Goal: Find contact information: Find contact information

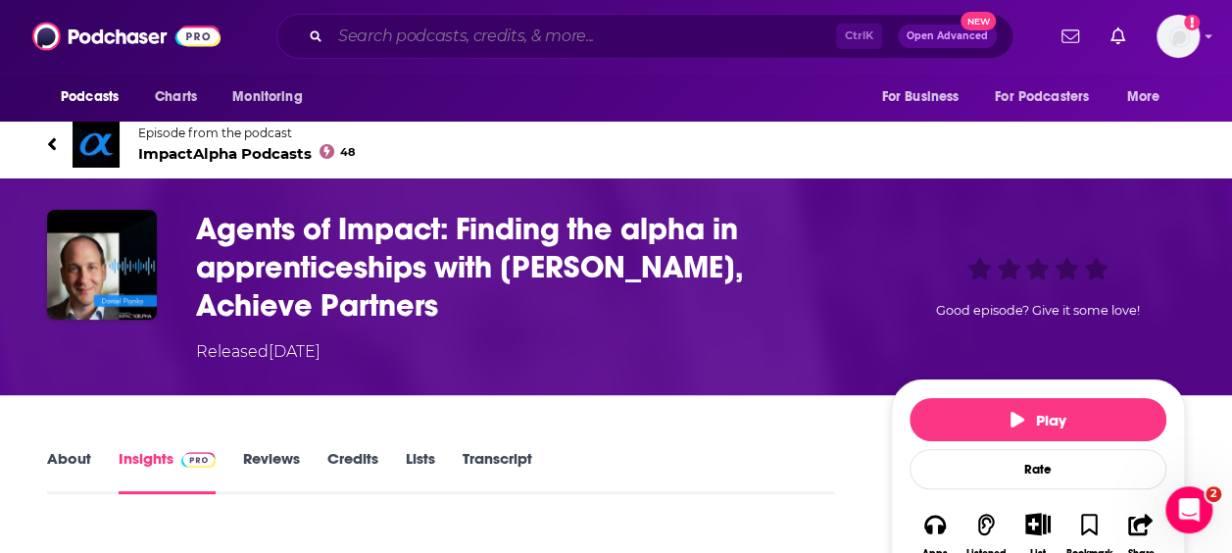
click at [445, 39] on input "Search podcasts, credits, & more..." at bounding box center [583, 36] width 506 height 31
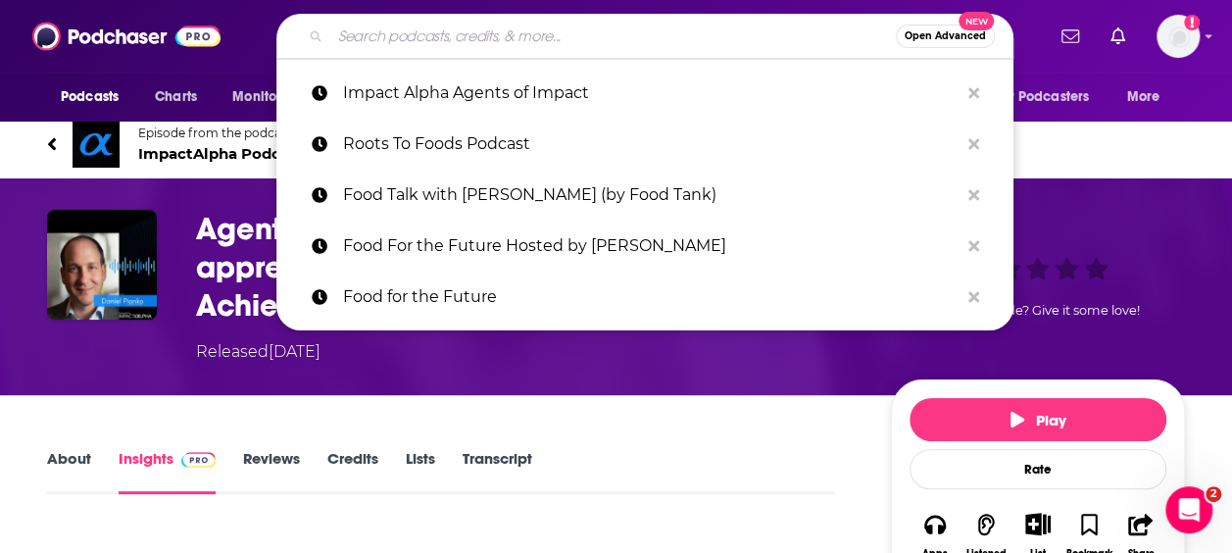
paste input "NPR Goats and Soda"
type input "NPR Goats and Soda"
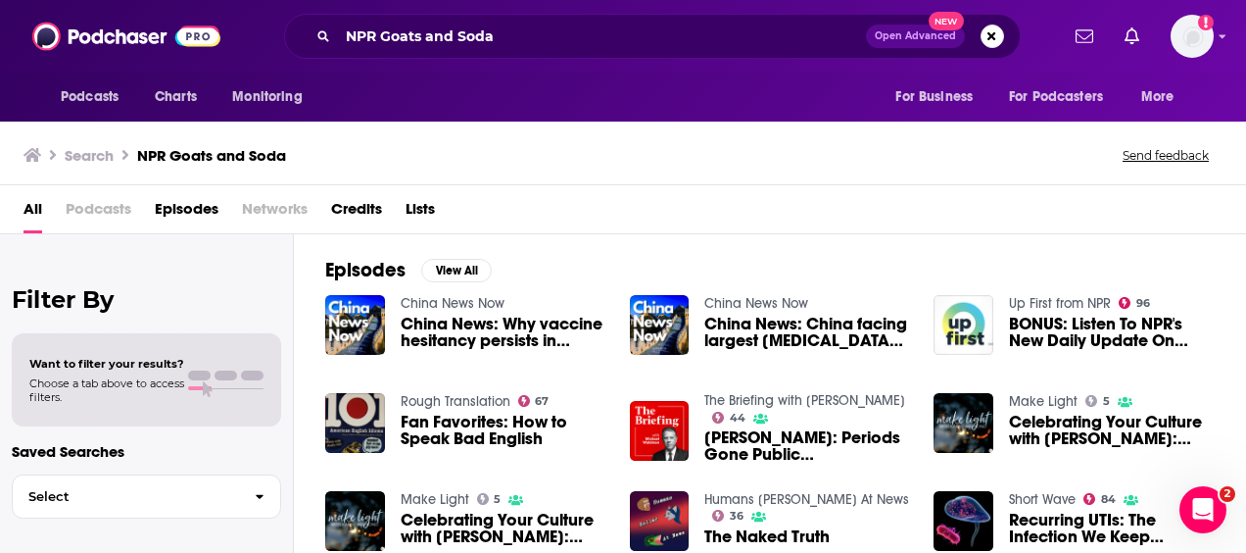
scroll to position [271, 0]
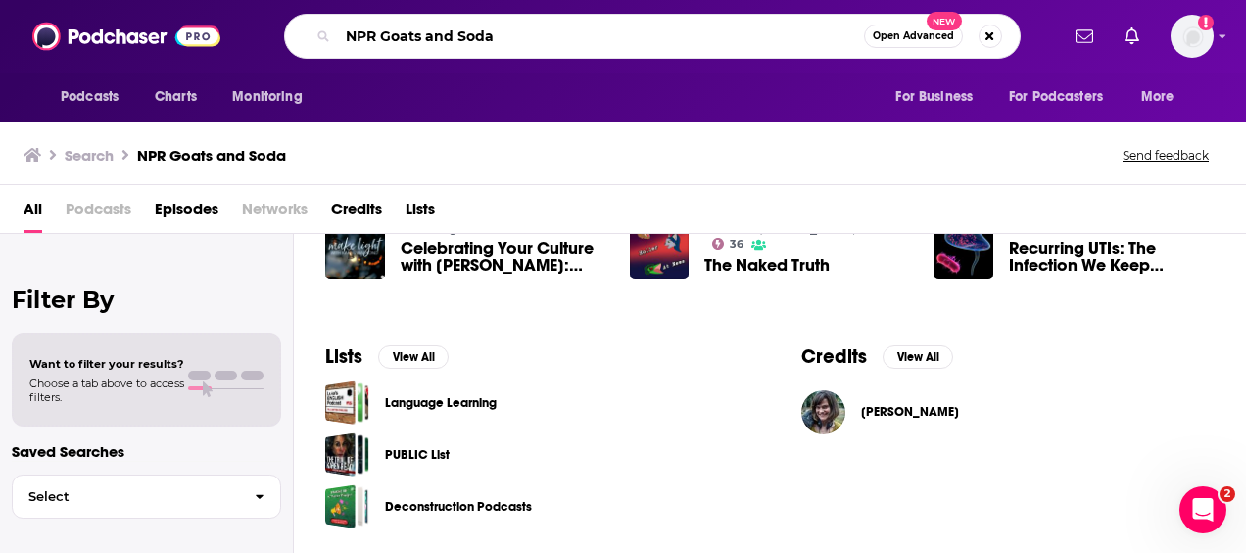
click at [493, 39] on input "NPR Goats and Soda" at bounding box center [601, 36] width 526 height 31
paste input "Impact Boom Podcast"
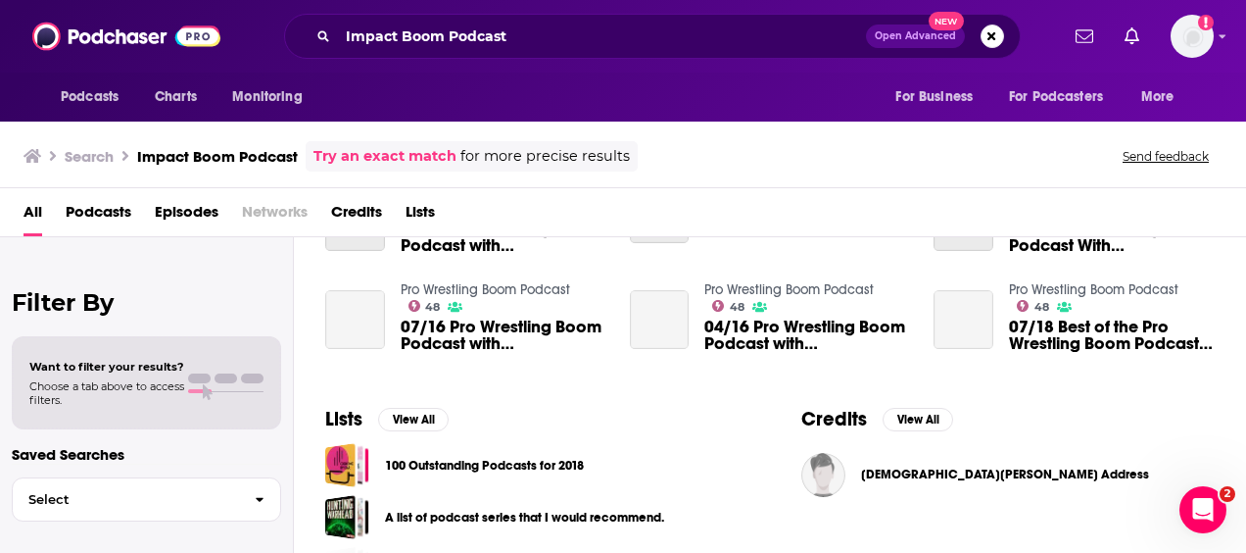
scroll to position [543, 0]
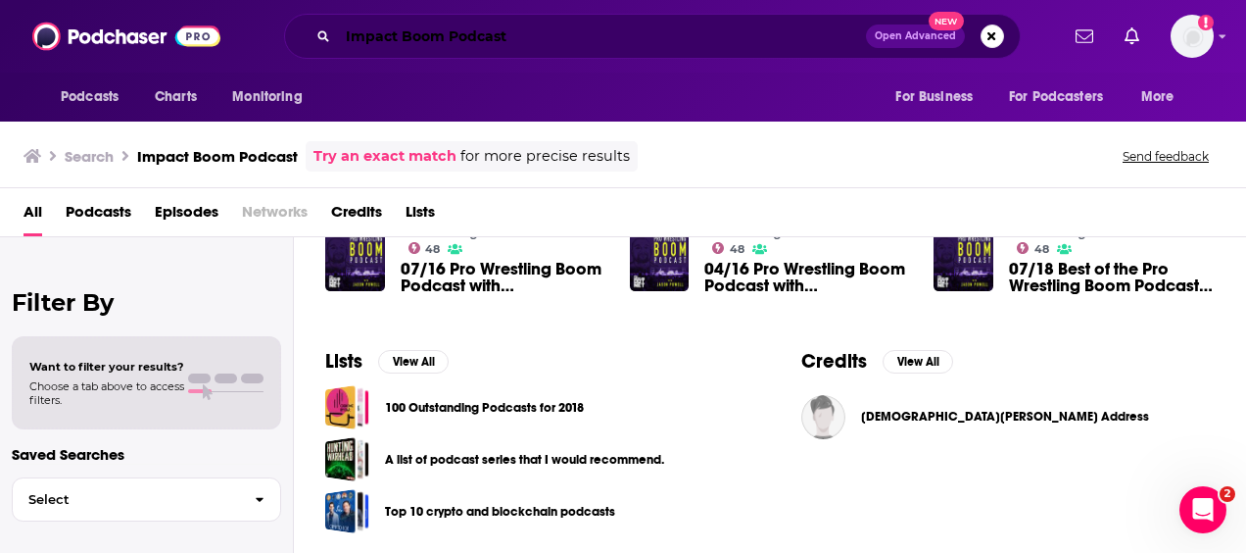
click at [522, 33] on input "Impact Boom Podcast" at bounding box center [602, 36] width 528 height 31
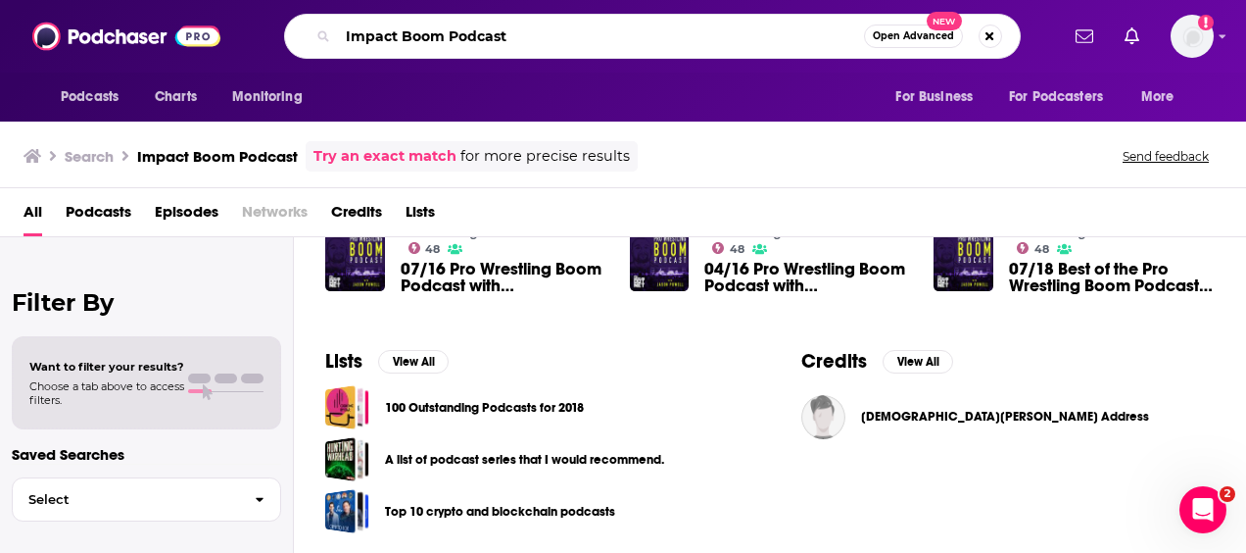
click at [522, 33] on input "Impact Boom Podcast" at bounding box center [601, 36] width 526 height 31
paste input "People Fixing the World"
type input "People Fixing the World"
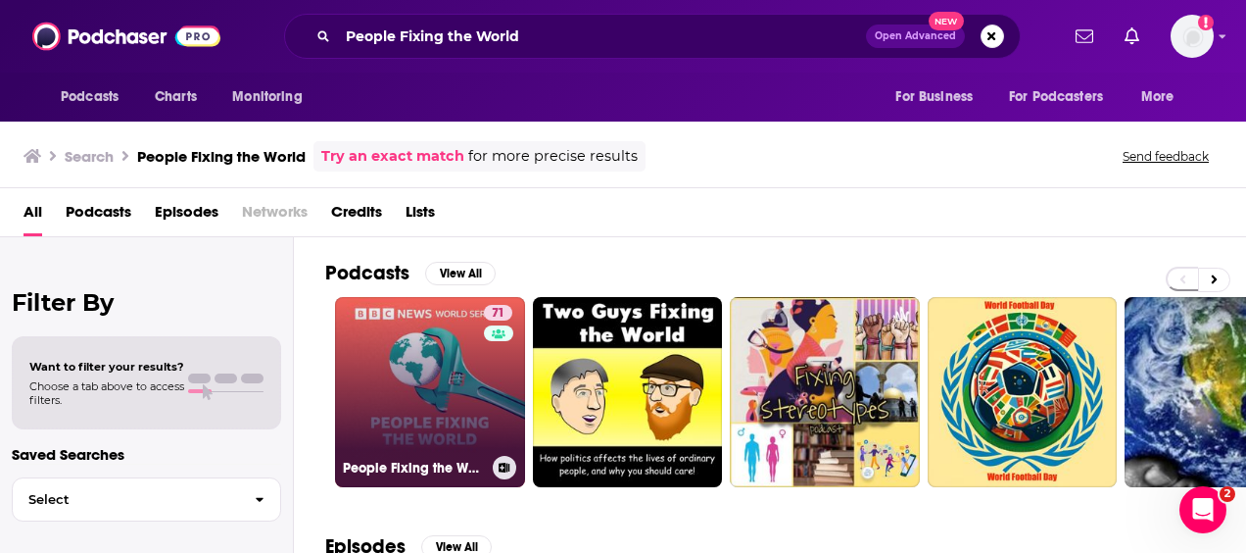
click at [478, 393] on link "71 People Fixing the World" at bounding box center [430, 392] width 190 height 190
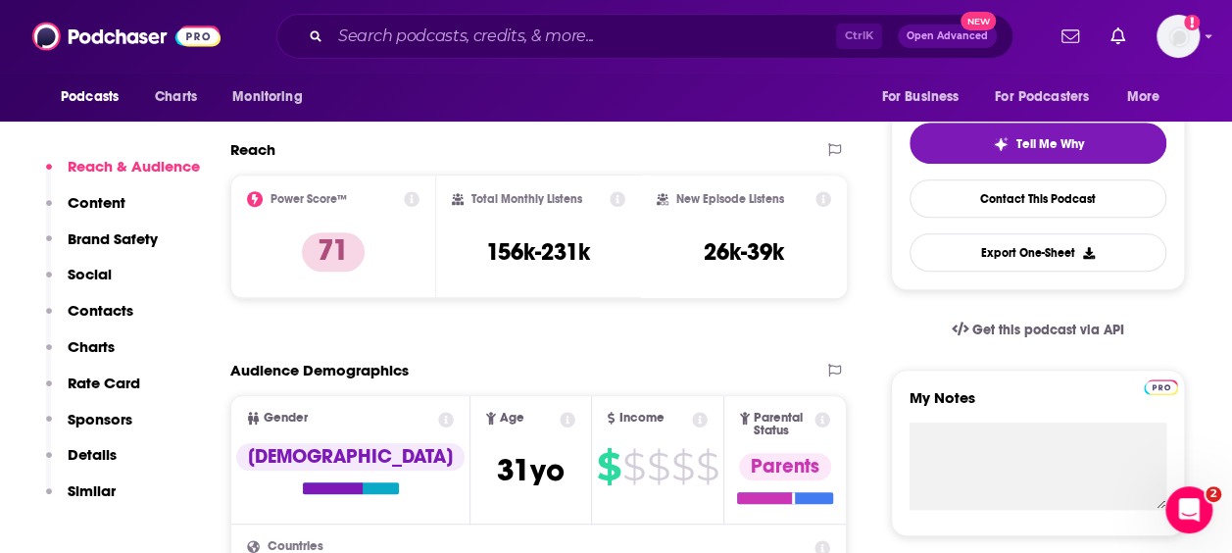
scroll to position [424, 0]
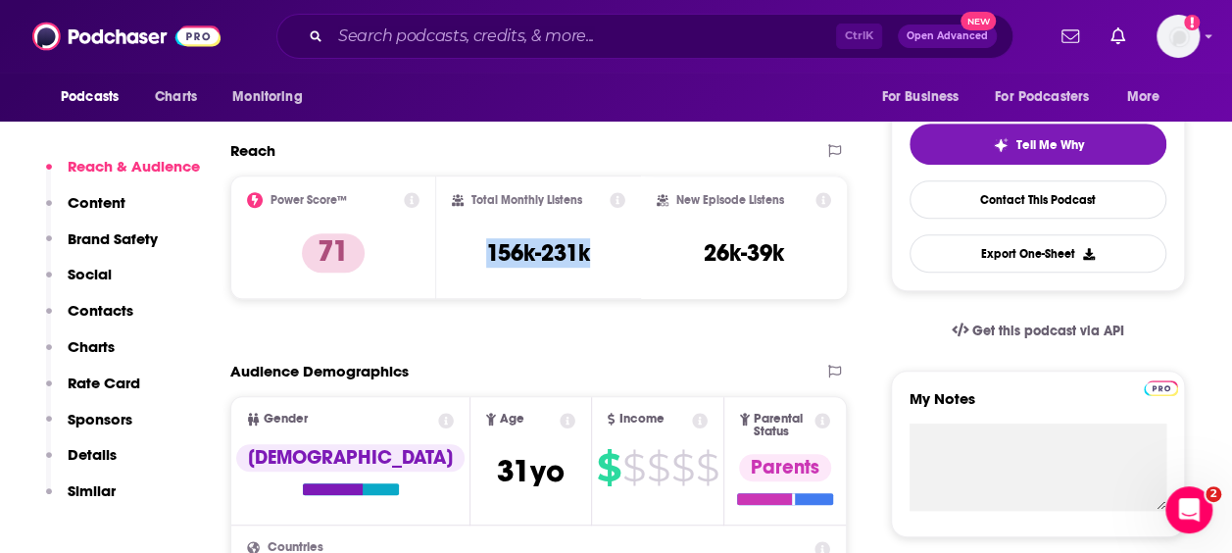
drag, startPoint x: 490, startPoint y: 258, endPoint x: 592, endPoint y: 247, distance: 102.5
click at [592, 247] on div "Total Monthly Listens 156k-231k" at bounding box center [539, 237] width 174 height 90
copy h3 "156k-231k"
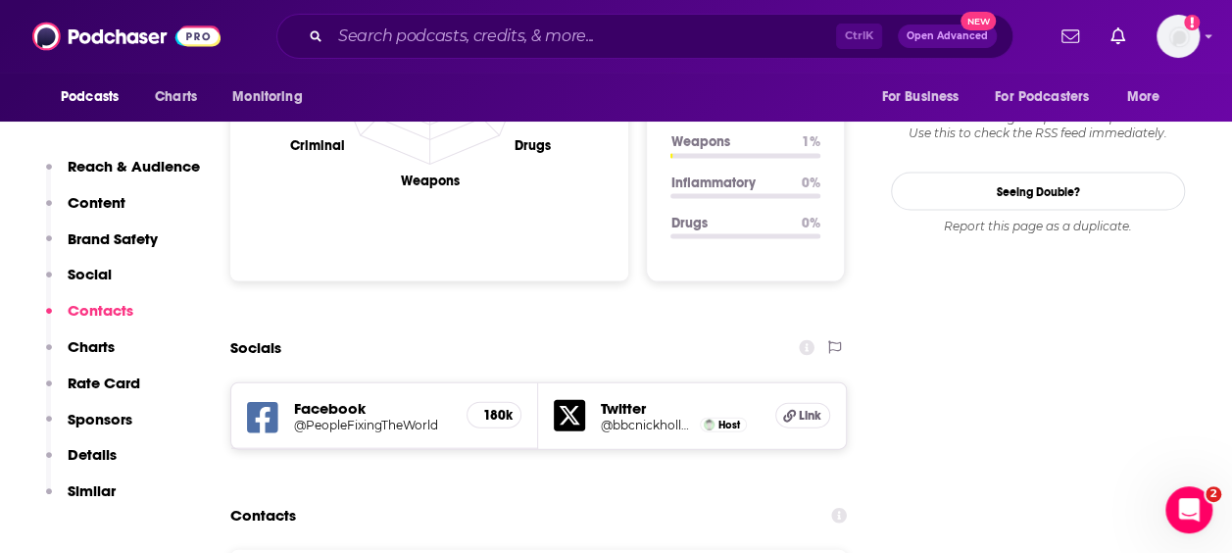
scroll to position [2133, 0]
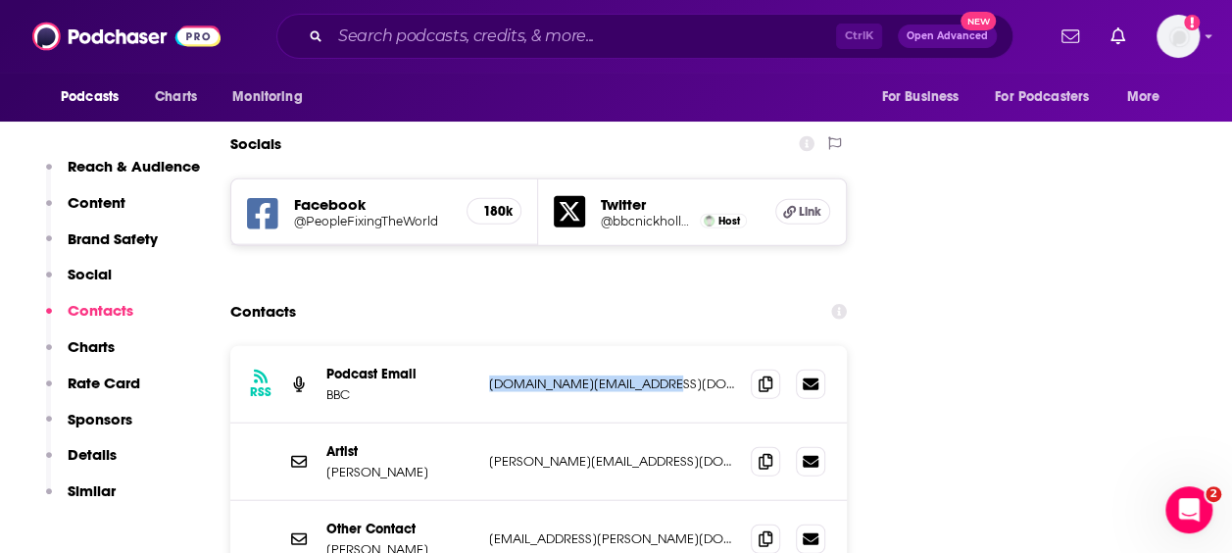
drag, startPoint x: 480, startPoint y: 312, endPoint x: 670, endPoint y: 310, distance: 190.1
click at [670, 346] on div "RSS Podcast Email BBC [DOMAIN_NAME][EMAIL_ADDRESS][DOMAIN_NAME] [DOMAIN_NAME][E…" at bounding box center [538, 384] width 616 height 77
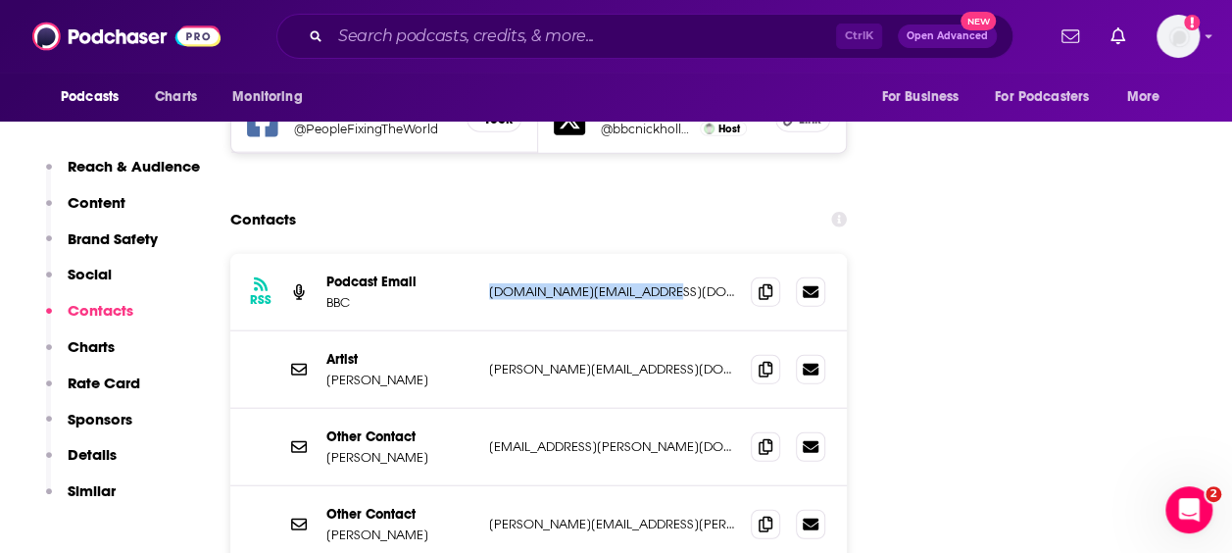
scroll to position [2223, 0]
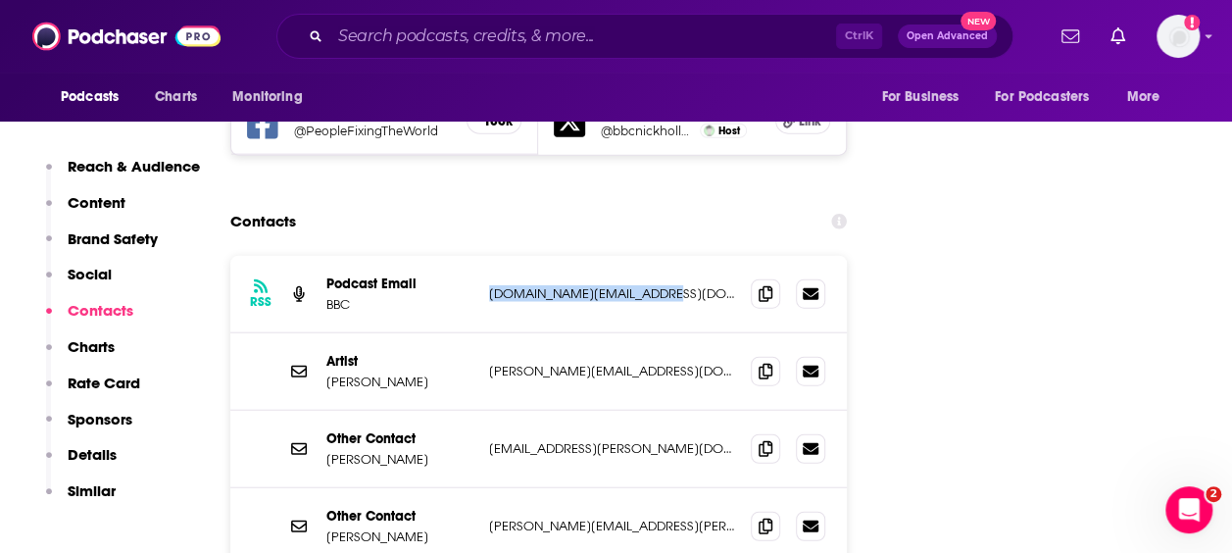
copy div "[DOMAIN_NAME][EMAIL_ADDRESS][DOMAIN_NAME]"
